Goal: Information Seeking & Learning: Learn about a topic

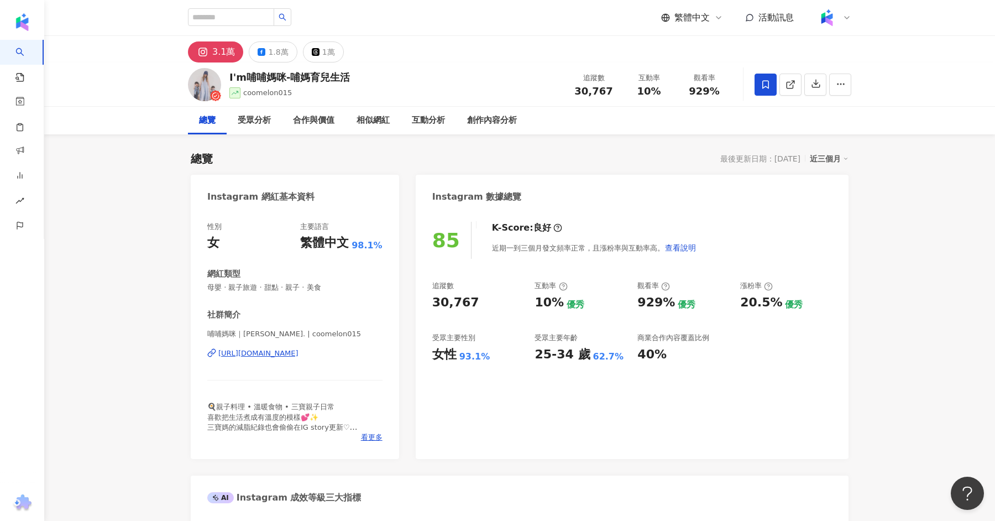
click at [299, 354] on div "https://www.instagram.com/coomelon015/" at bounding box center [258, 353] width 80 height 10
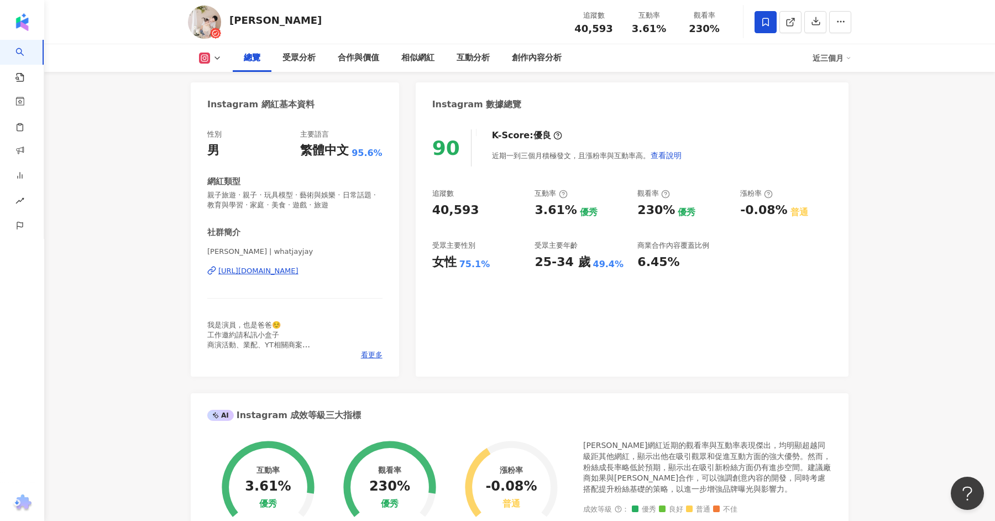
scroll to position [94, 0]
